Goal: Find specific page/section: Find specific page/section

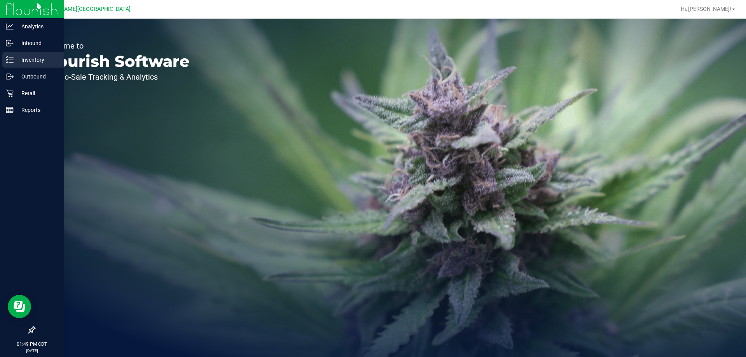
click at [7, 54] on div "Inventory" at bounding box center [32, 60] width 61 height 16
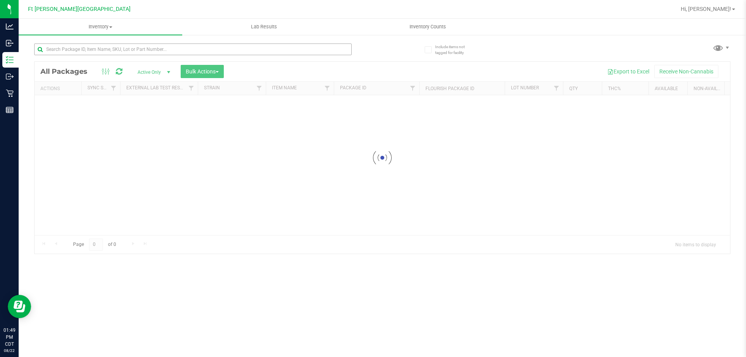
click at [129, 42] on div at bounding box center [208, 49] width 348 height 25
click at [128, 47] on input "text" at bounding box center [193, 50] width 318 height 12
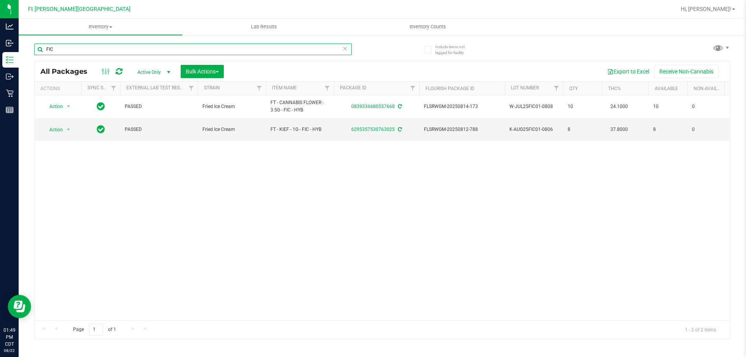
type input "FIC"
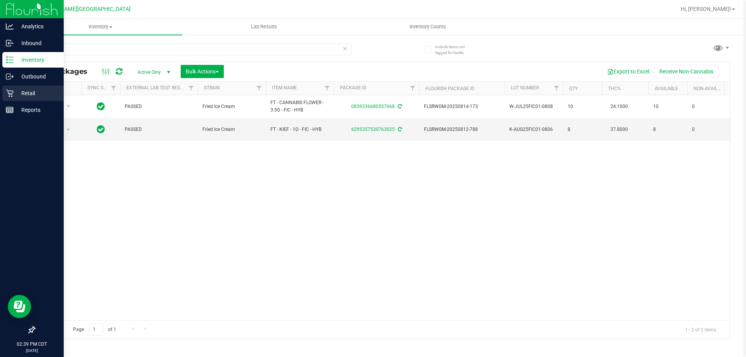
click at [2, 91] on div "Retail" at bounding box center [32, 94] width 61 height 16
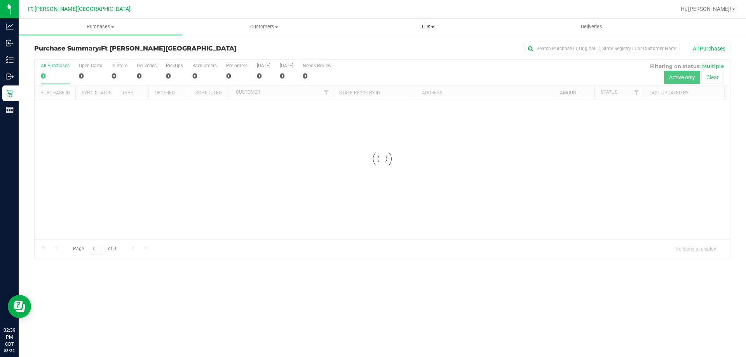
click at [428, 26] on span "Tills" at bounding box center [427, 26] width 163 height 7
click at [391, 47] on span "Manage tills" at bounding box center [372, 47] width 52 height 7
